Goal: Entertainment & Leisure: Browse casually

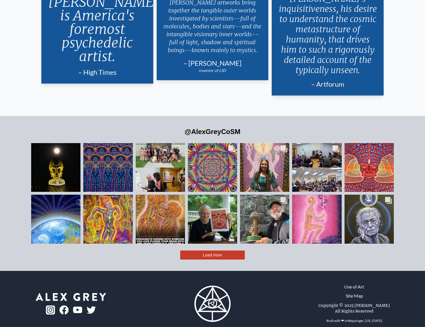
scroll to position [1296, 0]
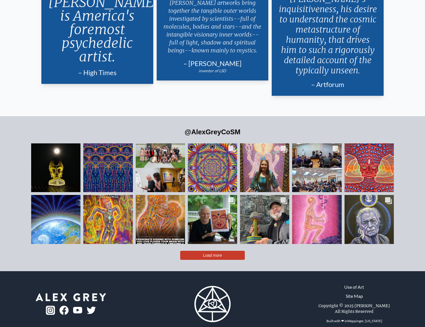
click at [214, 253] on span "Load more" at bounding box center [212, 255] width 19 height 5
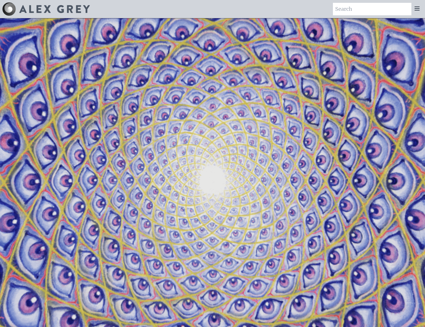
scroll to position [0, 0]
click at [418, 8] on icon at bounding box center [417, 8] width 5 height 3
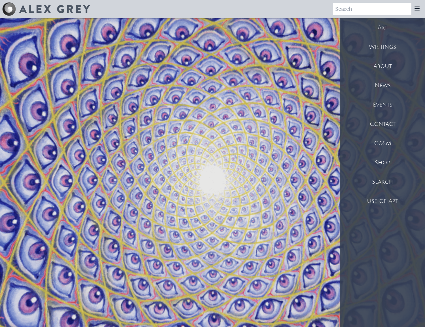
click at [388, 31] on div "Art" at bounding box center [382, 27] width 85 height 19
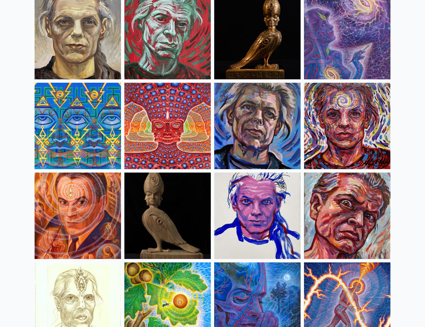
scroll to position [1421, 0]
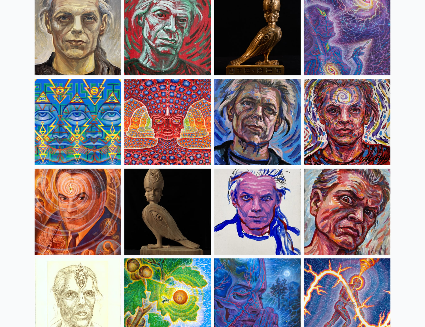
click at [166, 126] on img at bounding box center [167, 122] width 86 height 86
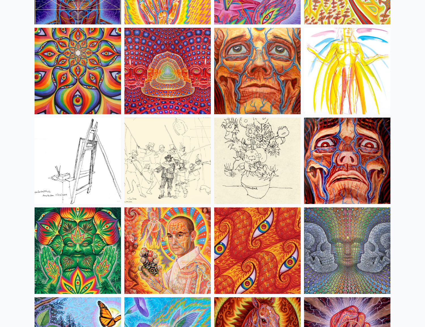
scroll to position [2576, 0]
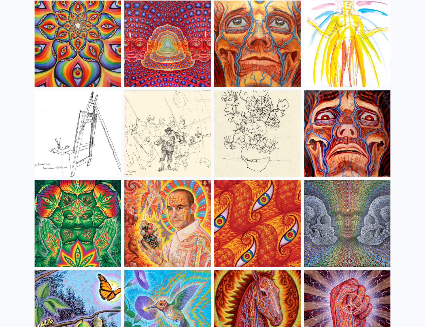
click at [147, 55] on img at bounding box center [167, 44] width 86 height 86
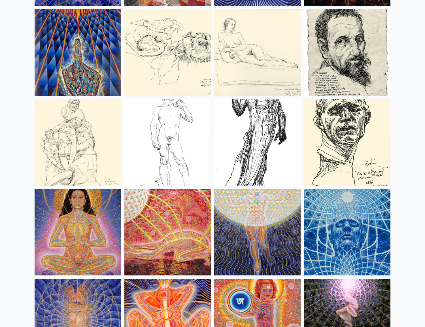
scroll to position [5105, 0]
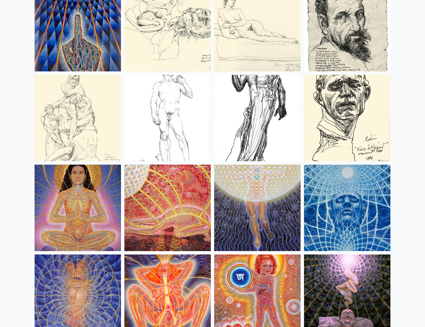
click at [243, 188] on img at bounding box center [257, 208] width 86 height 86
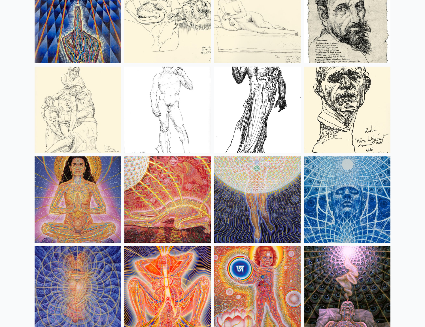
scroll to position [5149, 0]
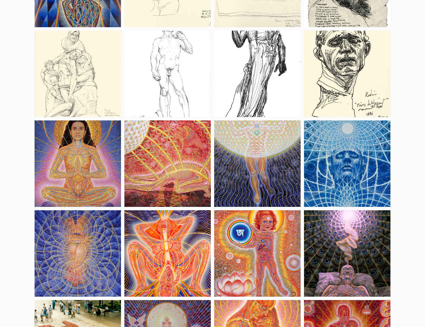
click at [277, 162] on img at bounding box center [257, 163] width 86 height 86
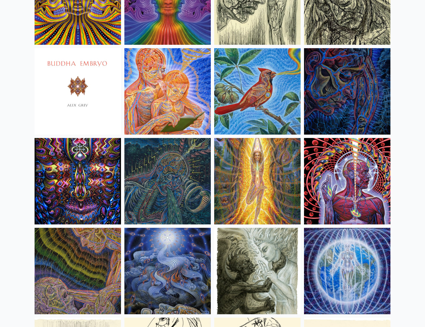
scroll to position [3427, 0]
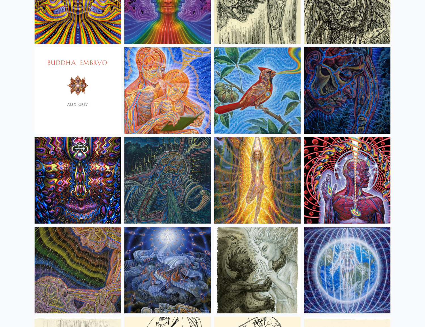
click at [358, 280] on img at bounding box center [347, 270] width 86 height 86
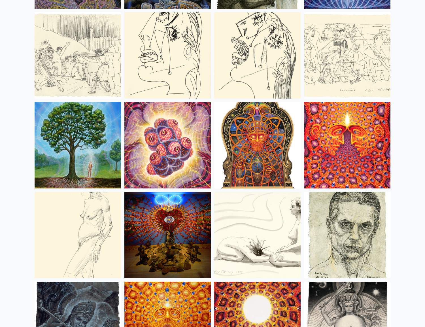
scroll to position [3769, 0]
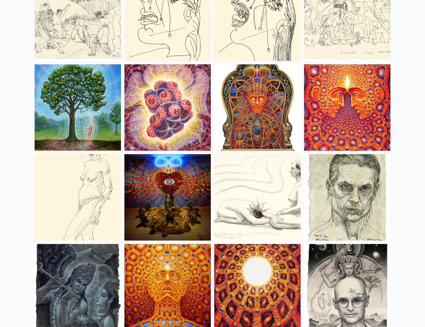
click at [254, 106] on img at bounding box center [257, 107] width 86 height 86
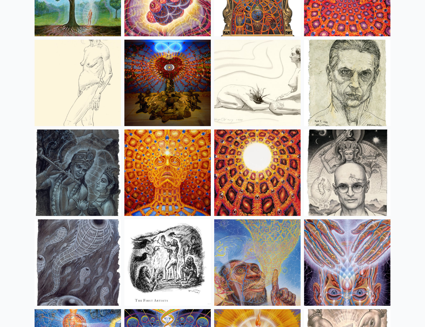
scroll to position [3910, 0]
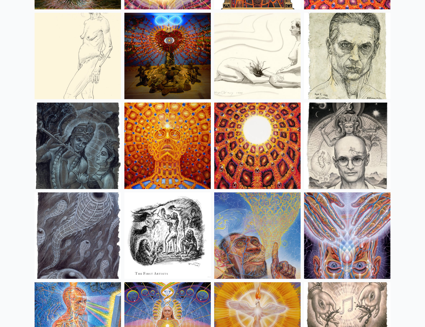
click at [171, 141] on img at bounding box center [167, 146] width 86 height 86
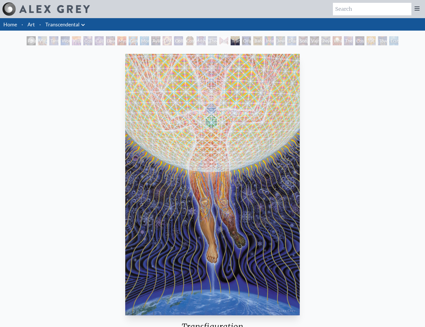
scroll to position [11, 0]
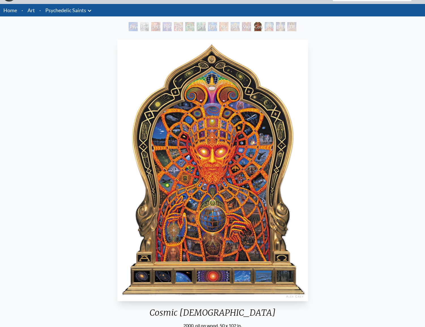
scroll to position [17, 0]
